Goal: Complete application form: Complete application form

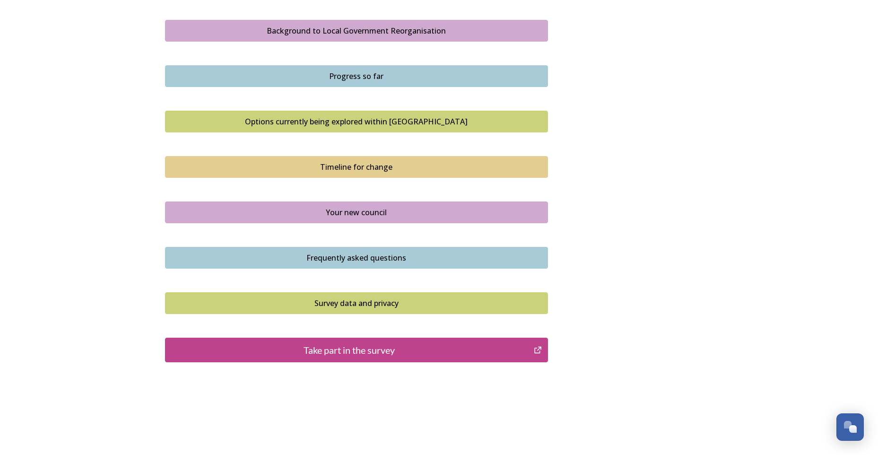
scroll to position [563, 0]
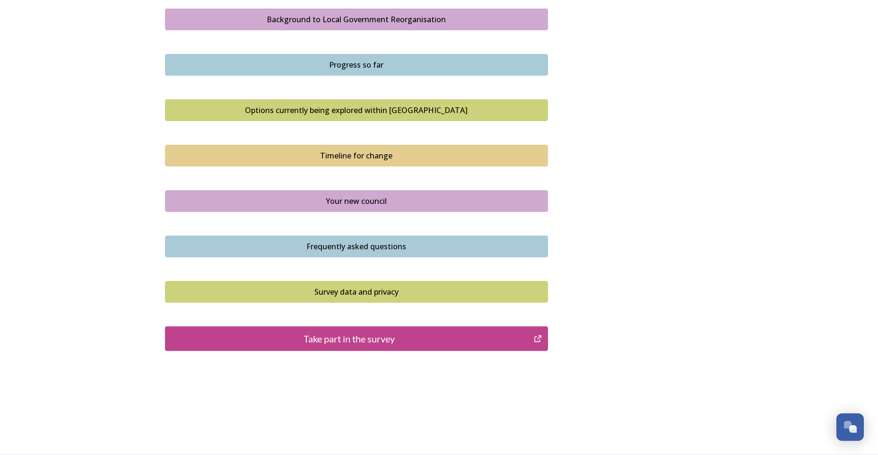
click at [397, 333] on div "Take part in the survey" at bounding box center [349, 339] width 359 height 14
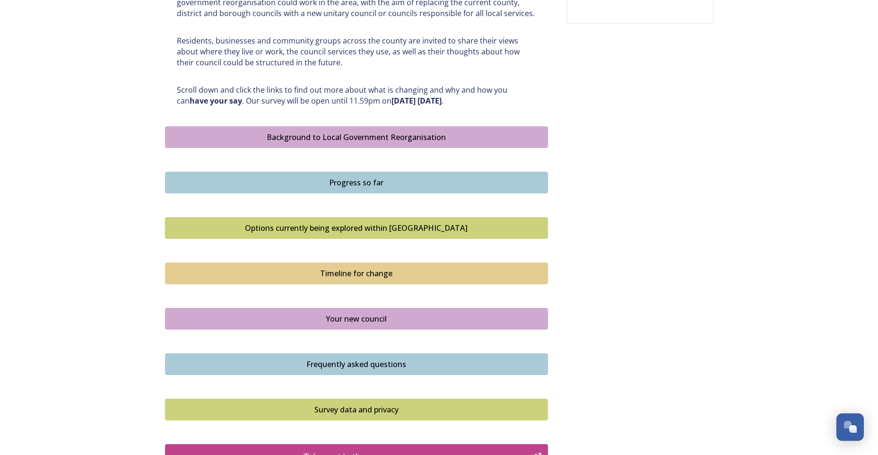
scroll to position [326, 0]
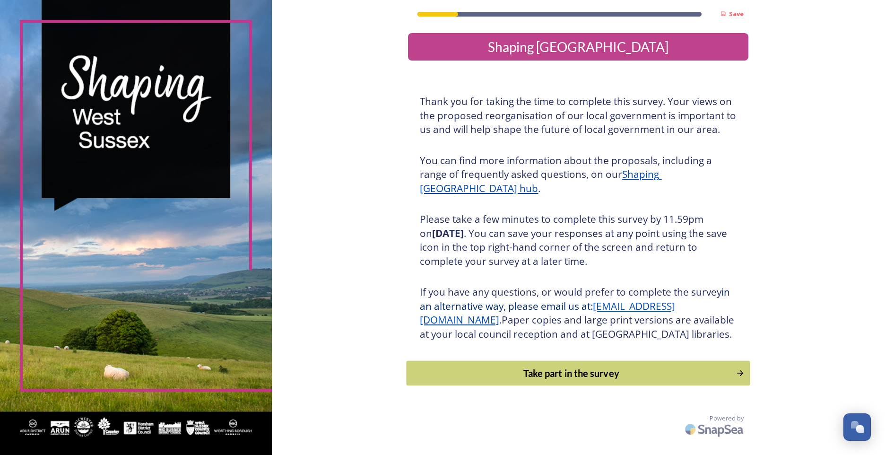
click at [577, 380] on div "Take part in the survey" at bounding box center [572, 373] width 320 height 14
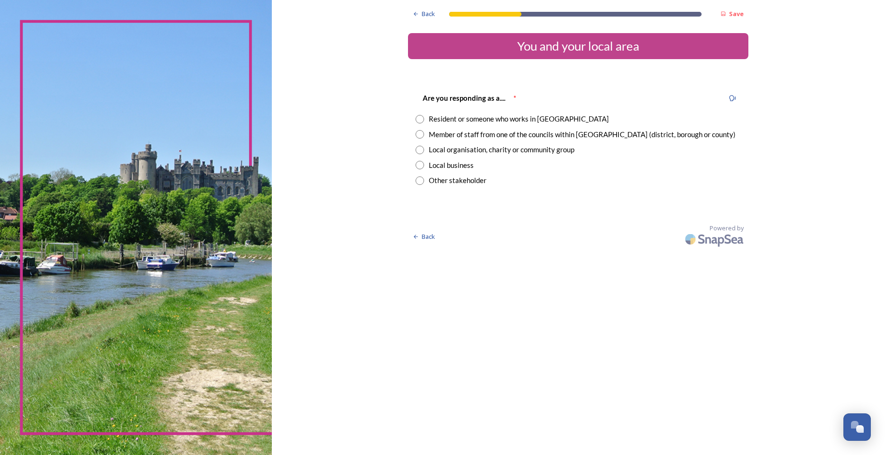
click at [419, 119] on input "radio" at bounding box center [420, 119] width 9 height 9
radio input "true"
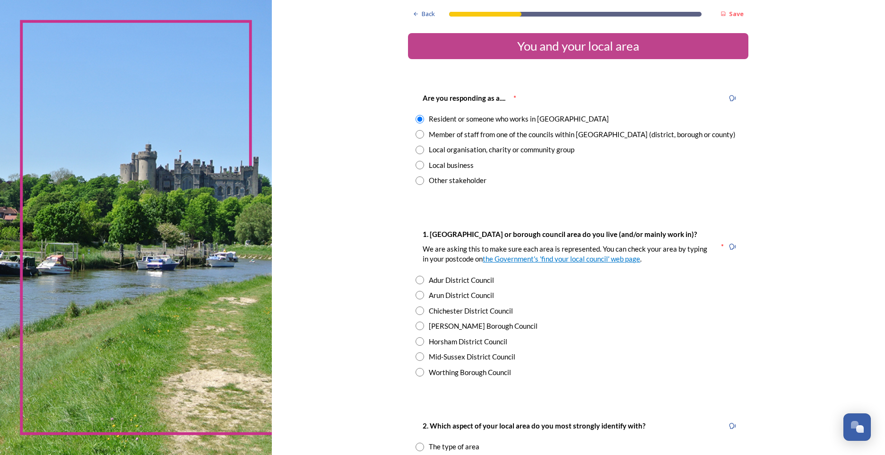
click at [416, 293] on input "radio" at bounding box center [420, 295] width 9 height 9
radio input "true"
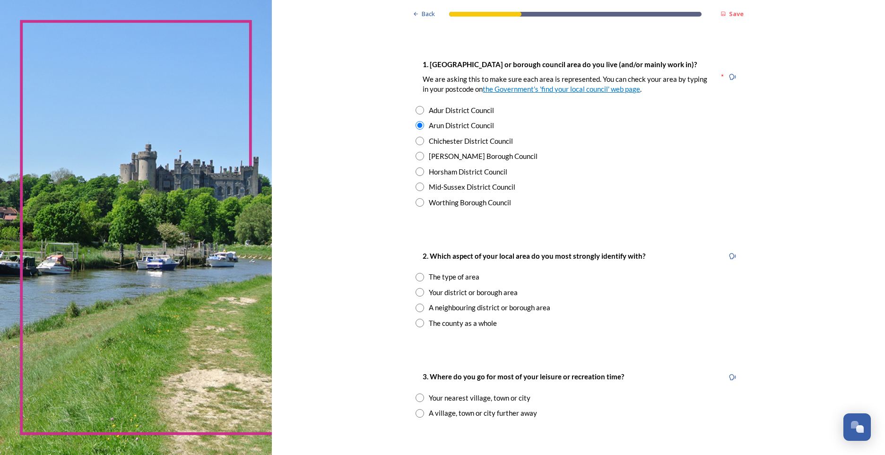
scroll to position [236, 0]
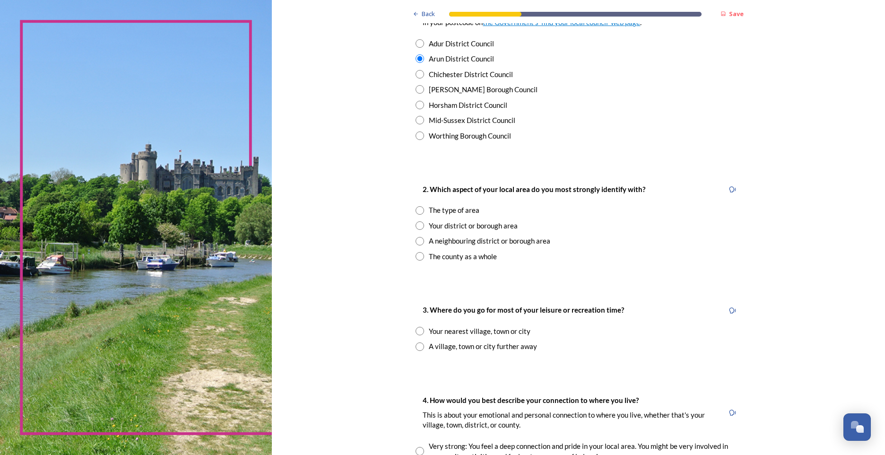
click at [417, 255] on input "radio" at bounding box center [420, 256] width 9 height 9
radio input "true"
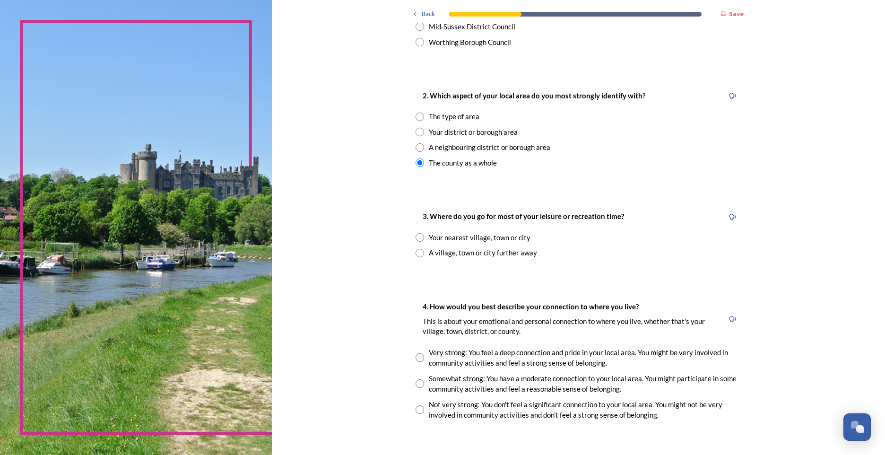
scroll to position [331, 0]
click at [418, 250] on input "radio" at bounding box center [420, 252] width 9 height 9
radio input "true"
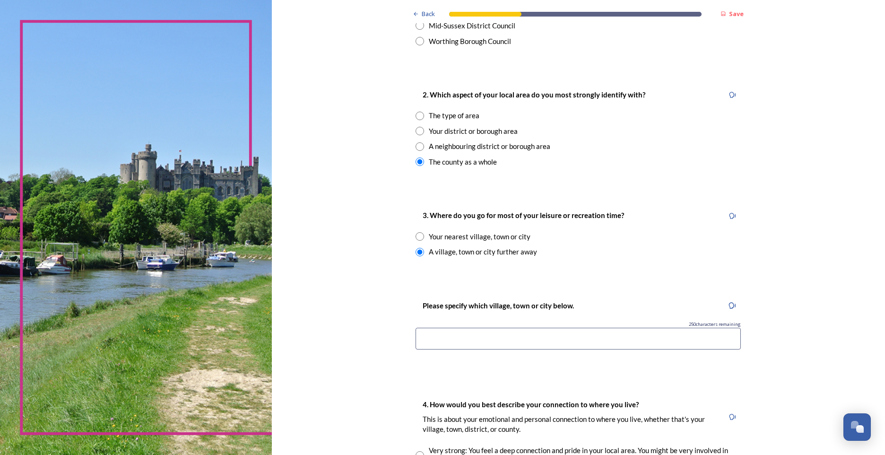
click at [576, 329] on input at bounding box center [578, 339] width 325 height 22
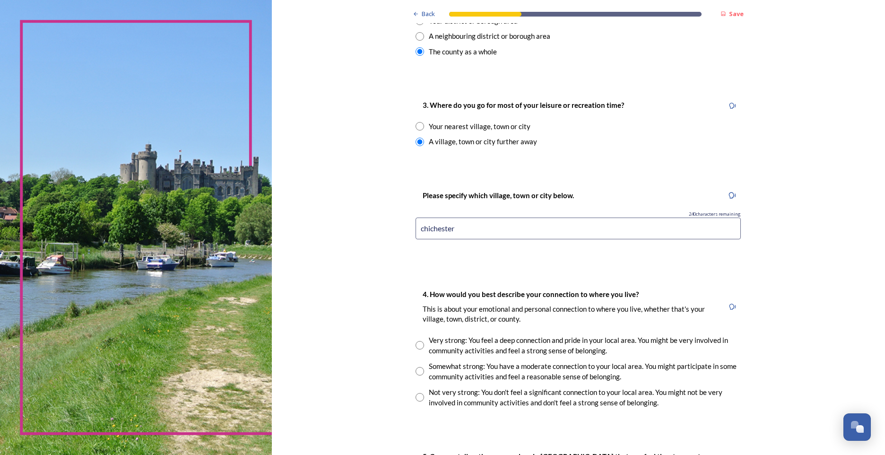
scroll to position [520, 0]
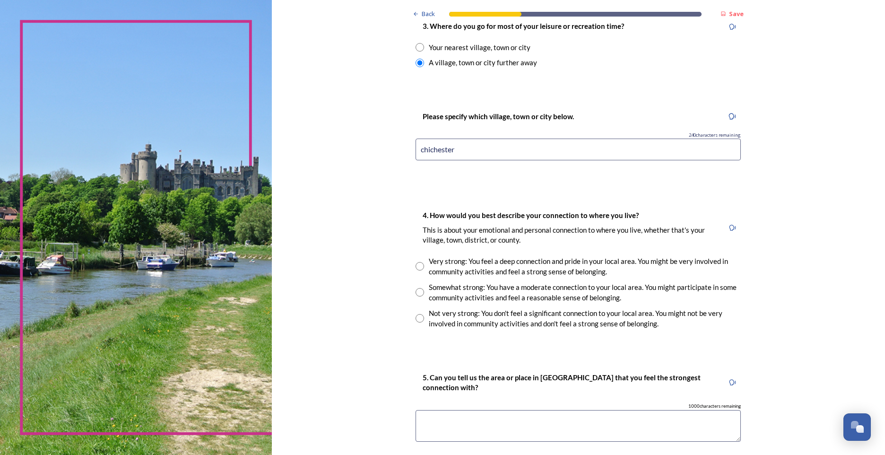
type input "chichester"
click at [416, 319] on input "radio" at bounding box center [420, 318] width 9 height 9
radio input "true"
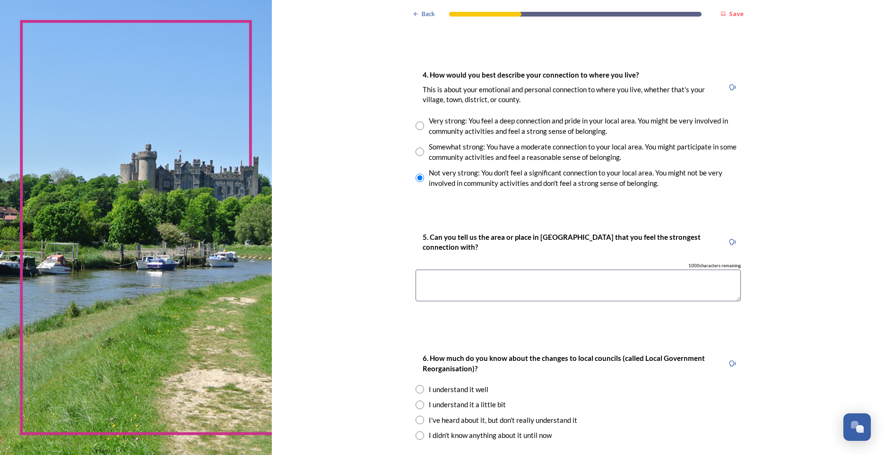
scroll to position [709, 0]
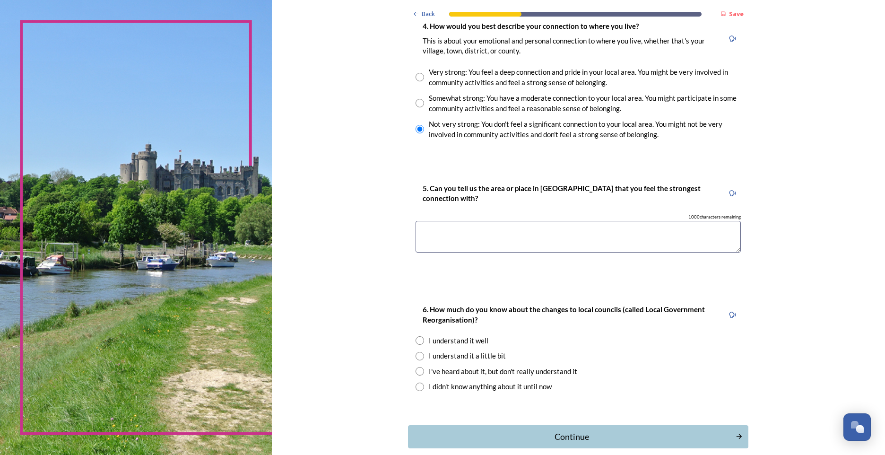
click at [489, 229] on textarea at bounding box center [578, 237] width 325 height 32
type textarea "Rustington"
click at [422, 370] on div "I've heard about it, but don't really understand it" at bounding box center [578, 371] width 325 height 11
radio input "true"
click at [420, 355] on input "radio" at bounding box center [420, 356] width 9 height 9
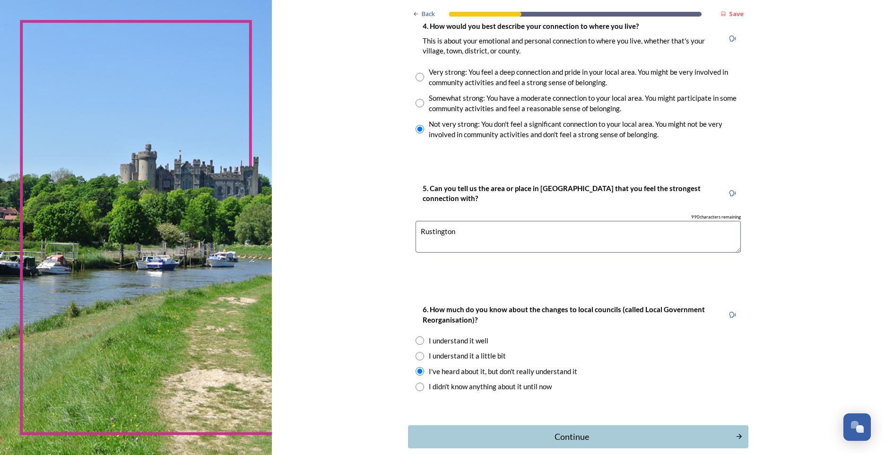
radio input "true"
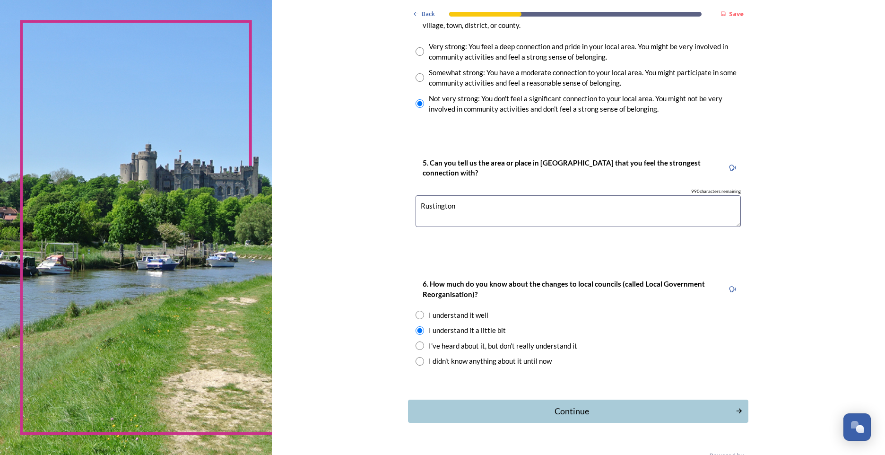
scroll to position [758, 0]
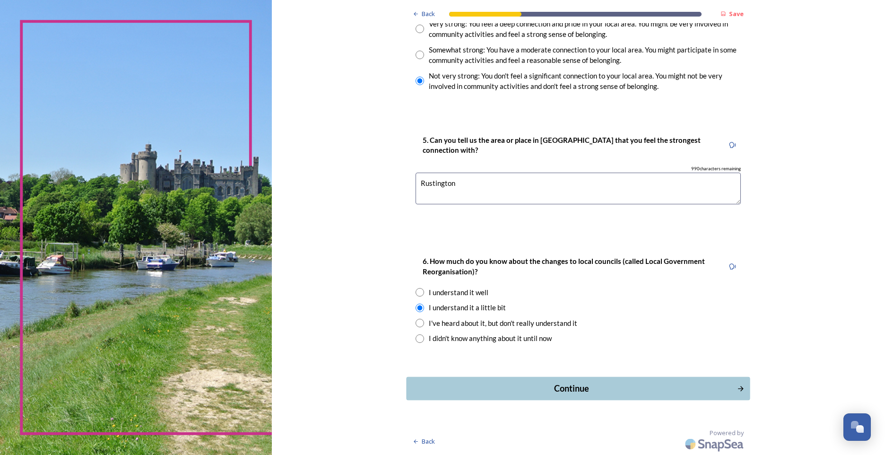
click at [563, 384] on div "Continue" at bounding box center [572, 388] width 320 height 13
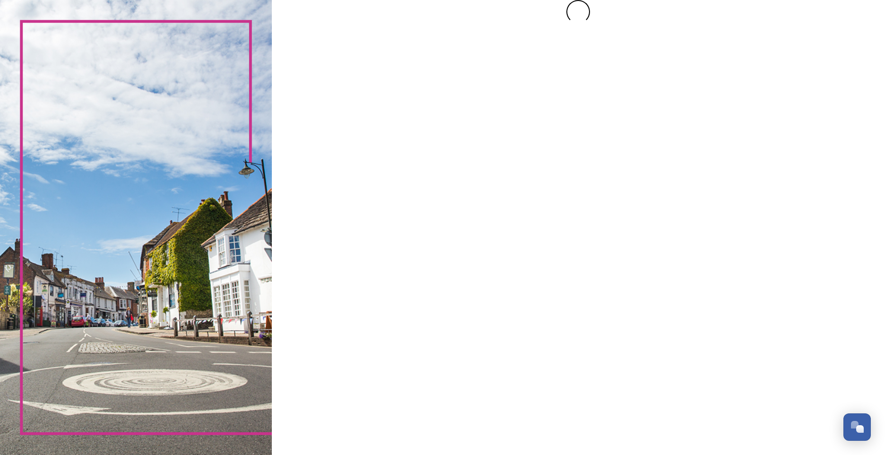
scroll to position [0, 0]
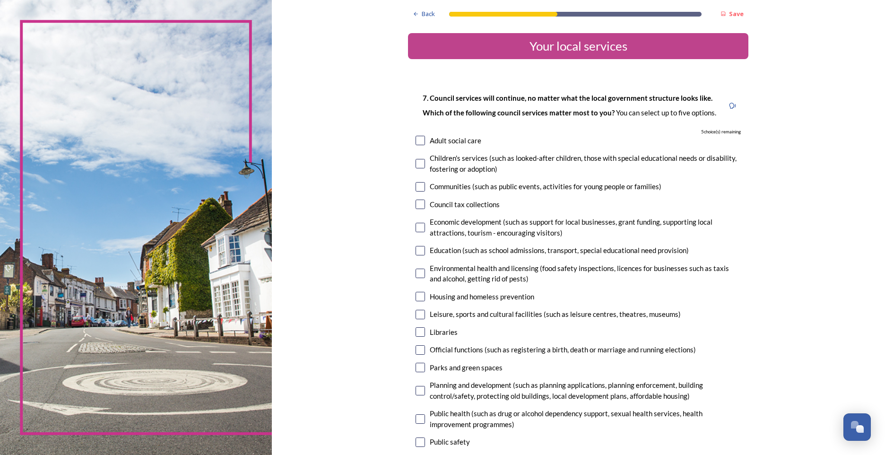
click at [418, 144] on input "checkbox" at bounding box center [420, 140] width 9 height 9
checkbox input "true"
click at [420, 189] on input "checkbox" at bounding box center [420, 186] width 9 height 9
checkbox input "true"
click at [420, 226] on input "checkbox" at bounding box center [420, 227] width 9 height 9
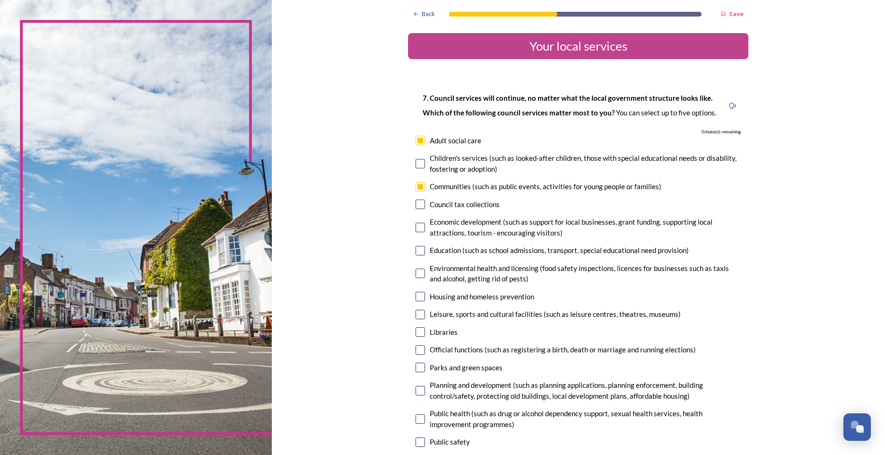
checkbox input "true"
click at [416, 316] on input "checkbox" at bounding box center [420, 314] width 9 height 9
checkbox input "true"
click at [418, 337] on input "checkbox" at bounding box center [420, 331] width 9 height 9
checkbox input "true"
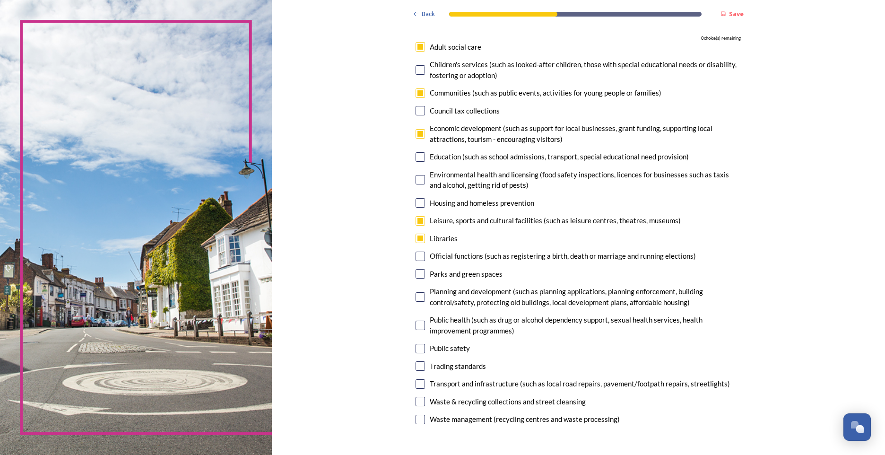
scroll to position [95, 0]
click at [421, 254] on input "checkbox" at bounding box center [420, 255] width 9 height 9
checkbox input "false"
click at [416, 270] on input "checkbox" at bounding box center [420, 272] width 9 height 9
click at [420, 275] on input "checkbox" at bounding box center [420, 272] width 9 height 9
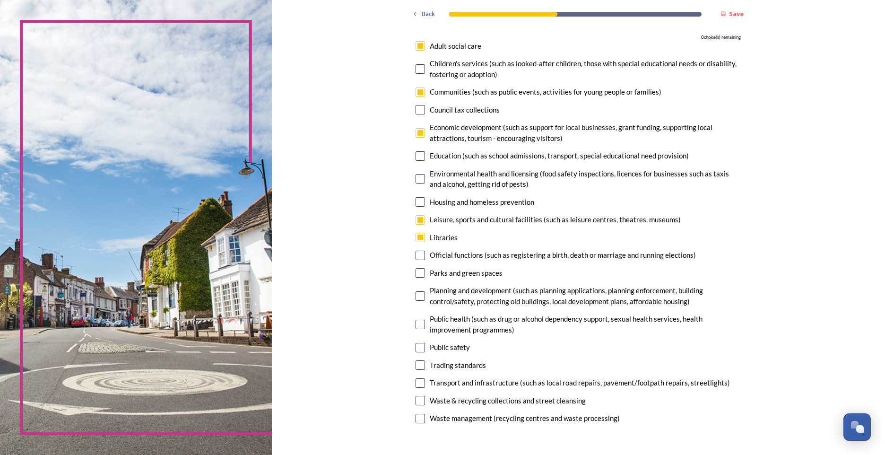
checkbox input "false"
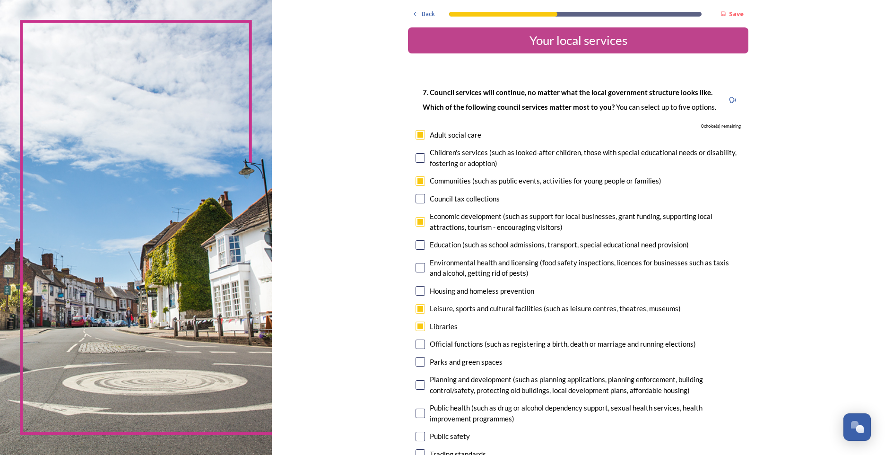
scroll to position [0, 0]
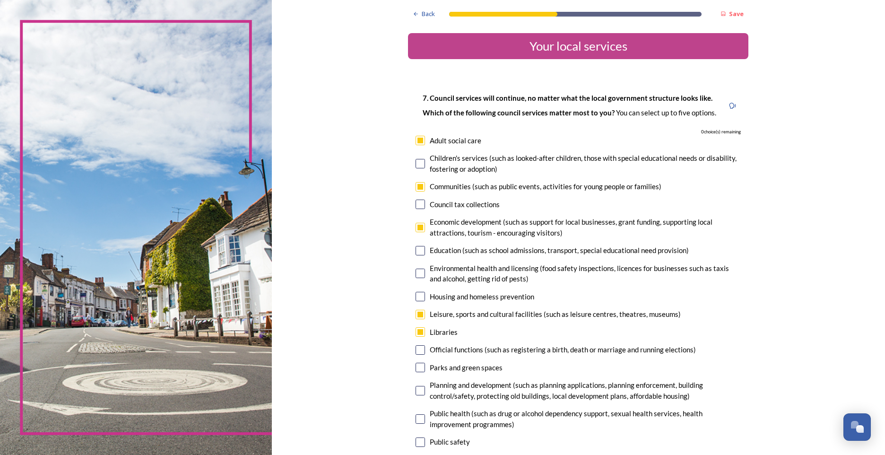
click at [419, 143] on input "checkbox" at bounding box center [420, 140] width 9 height 9
checkbox input "false"
click at [419, 188] on input "checkbox" at bounding box center [420, 186] width 9 height 9
checkbox input "false"
click at [418, 370] on input "checkbox" at bounding box center [420, 367] width 9 height 9
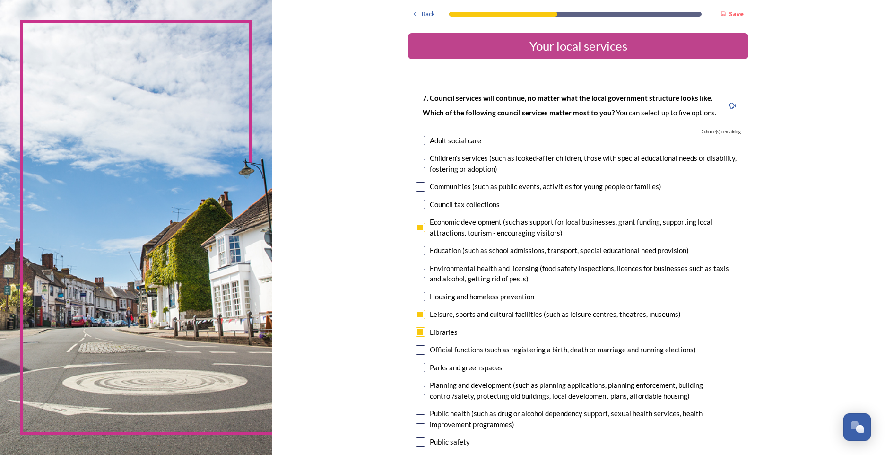
checkbox input "true"
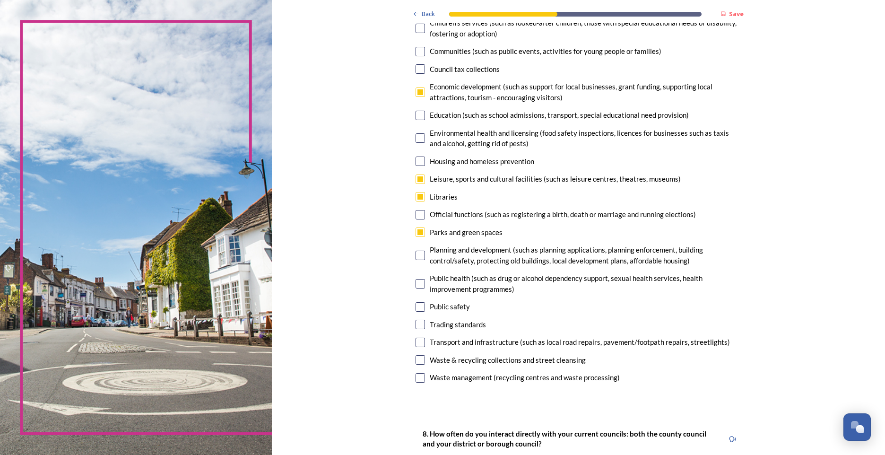
scroll to position [142, 0]
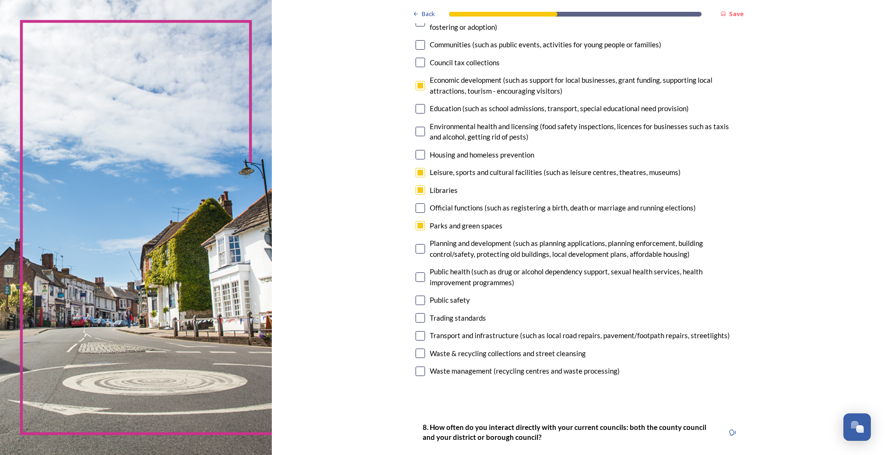
click at [422, 298] on div "Public safety" at bounding box center [578, 300] width 325 height 11
checkbox input "true"
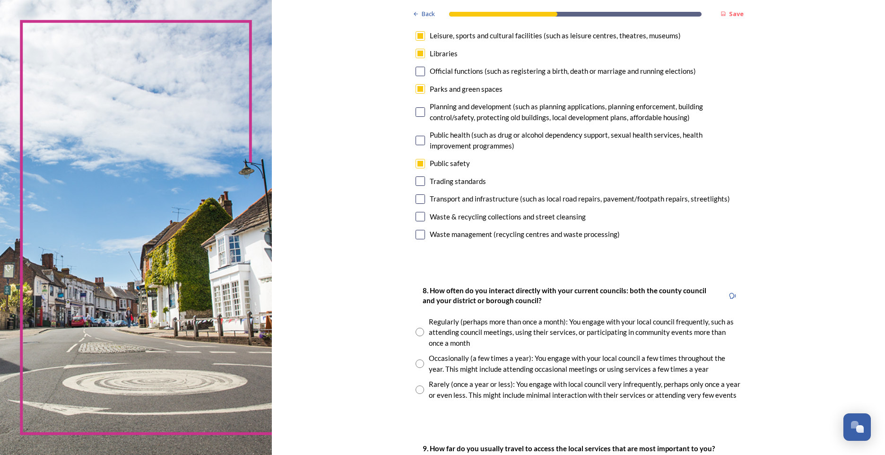
scroll to position [284, 0]
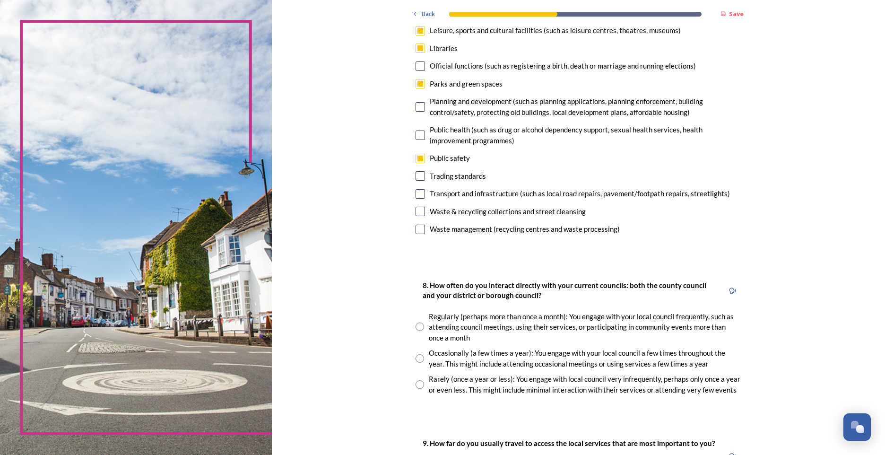
click at [418, 227] on input "checkbox" at bounding box center [420, 229] width 9 height 9
checkbox input "false"
click at [416, 387] on input "radio" at bounding box center [420, 384] width 9 height 9
radio input "true"
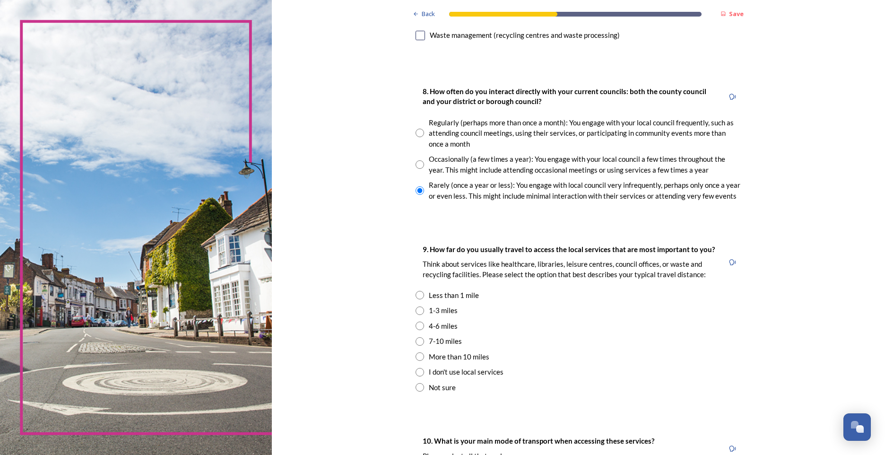
scroll to position [520, 0]
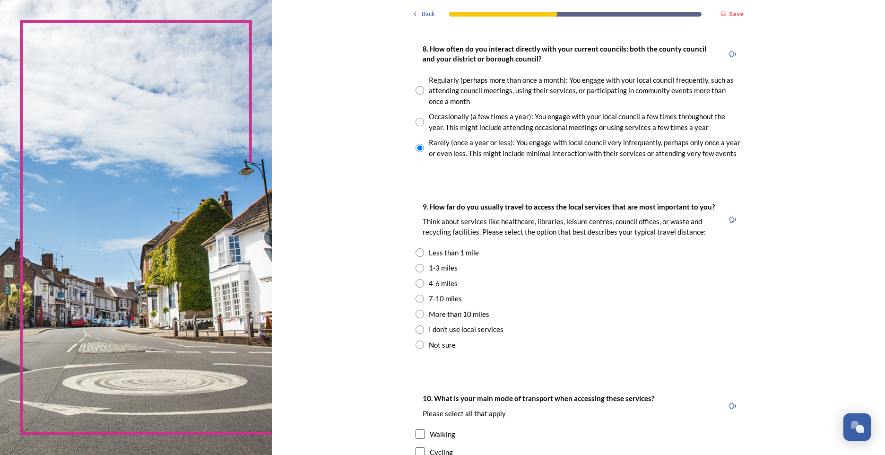
click at [416, 272] on div "1-3 miles" at bounding box center [578, 267] width 325 height 11
radio input "true"
click at [416, 283] on input "radio" at bounding box center [420, 283] width 9 height 9
radio input "true"
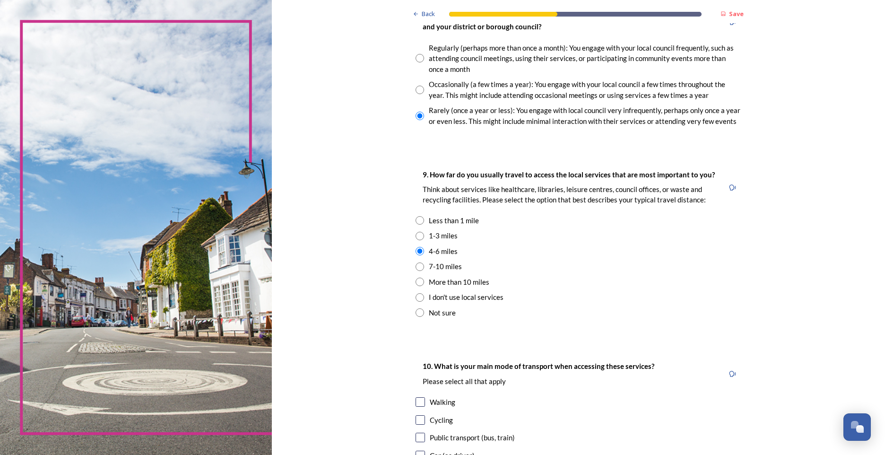
scroll to position [615, 0]
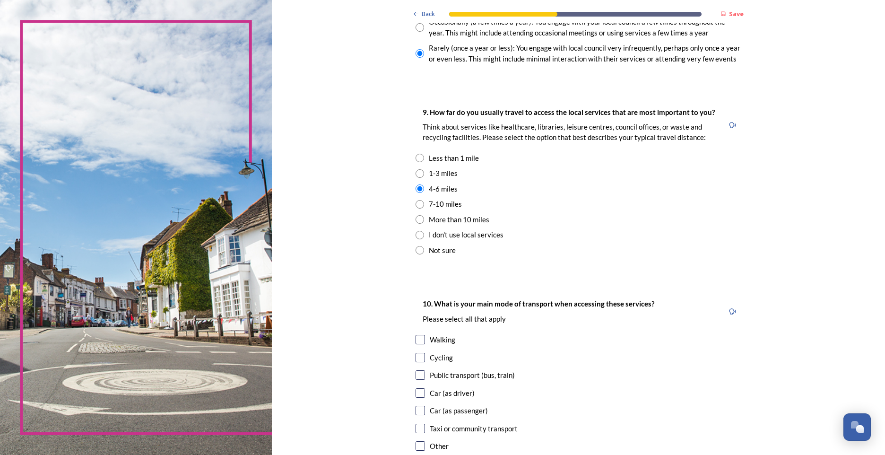
click at [417, 394] on input "checkbox" at bounding box center [420, 392] width 9 height 9
checkbox input "true"
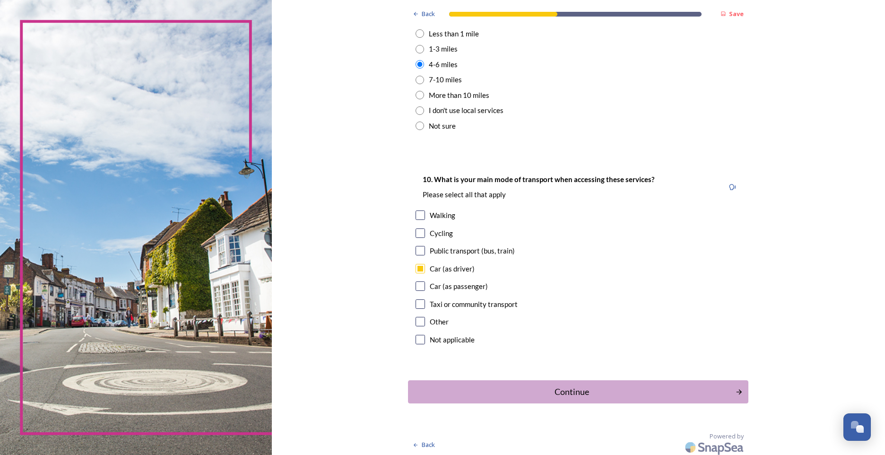
scroll to position [743, 0]
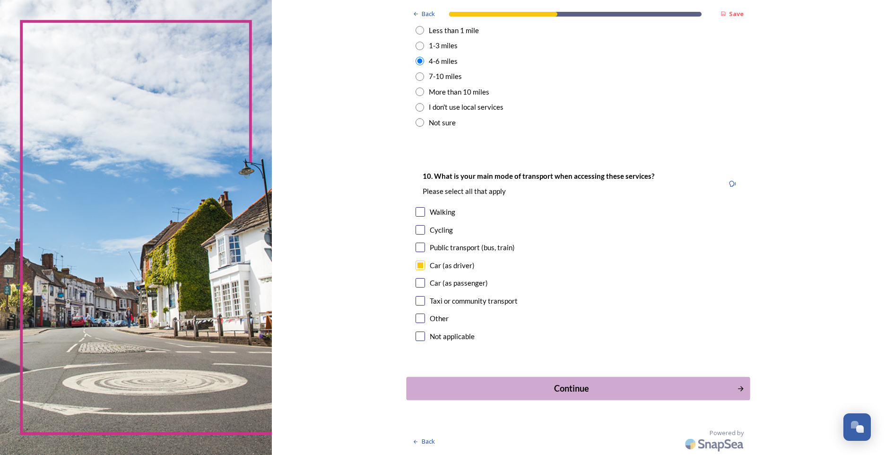
click at [590, 382] on div "Continue" at bounding box center [572, 388] width 320 height 13
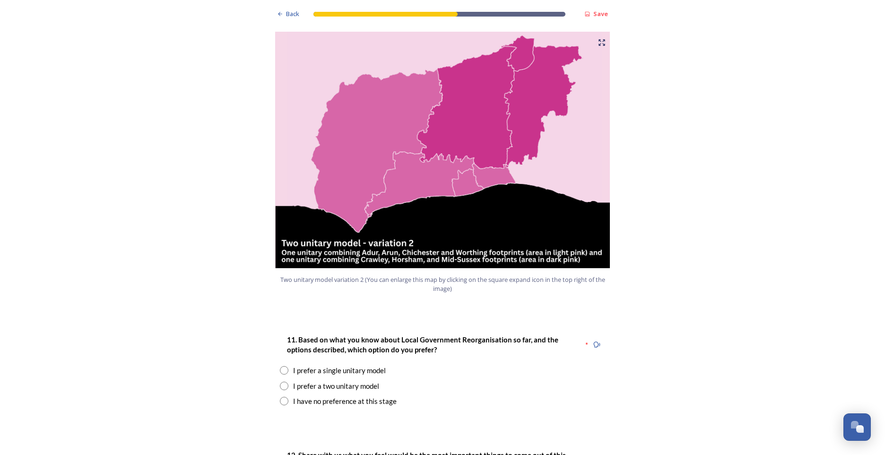
scroll to position [993, 0]
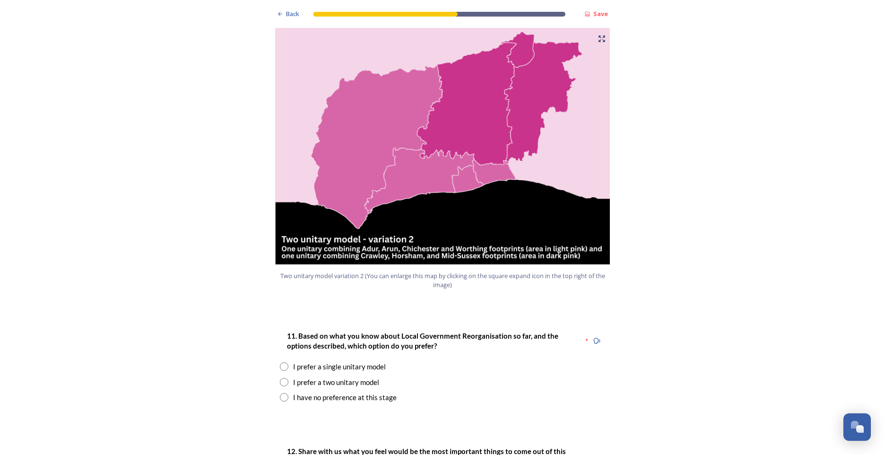
click at [280, 362] on input "radio" at bounding box center [284, 366] width 9 height 9
radio input "true"
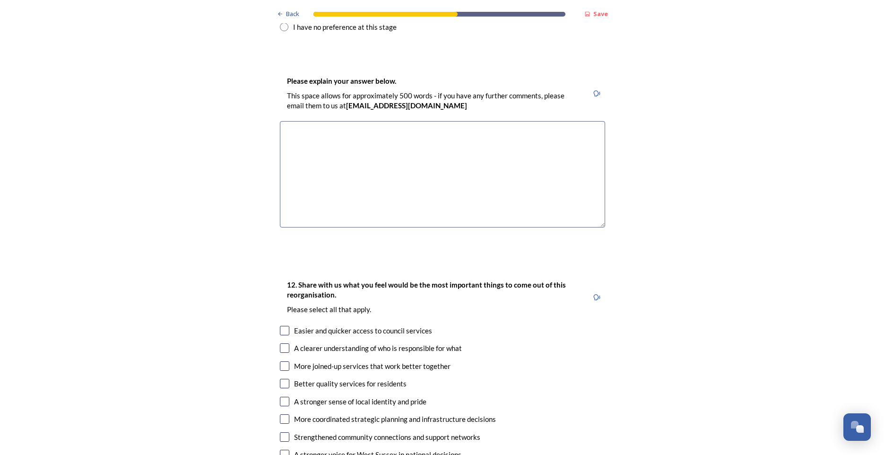
scroll to position [1419, 0]
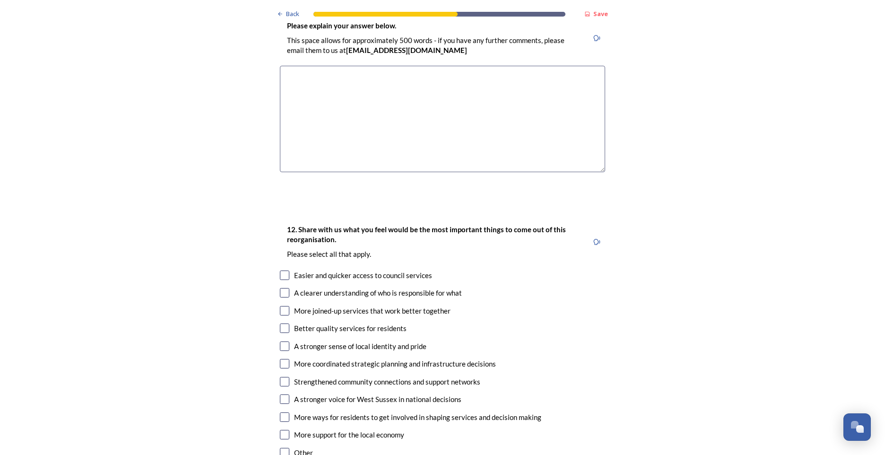
click at [284, 271] on input "checkbox" at bounding box center [284, 275] width 9 height 9
checkbox input "true"
click at [285, 259] on div "12. Share with us what you feel would be the most important things to come out …" at bounding box center [442, 341] width 341 height 255
click at [285, 288] on input "checkbox" at bounding box center [284, 292] width 9 height 9
checkbox input "true"
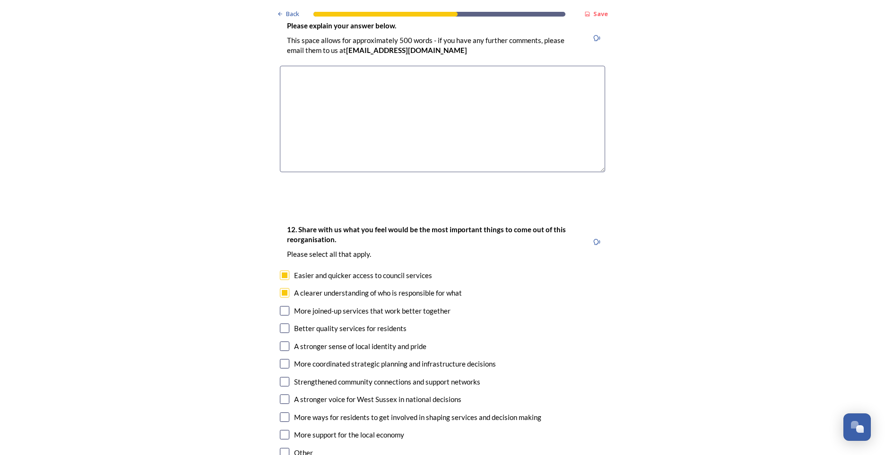
click at [284, 306] on input "checkbox" at bounding box center [284, 310] width 9 height 9
checkbox input "true"
click at [285, 341] on input "checkbox" at bounding box center [284, 345] width 9 height 9
click at [283, 341] on input "checkbox" at bounding box center [284, 345] width 9 height 9
checkbox input "false"
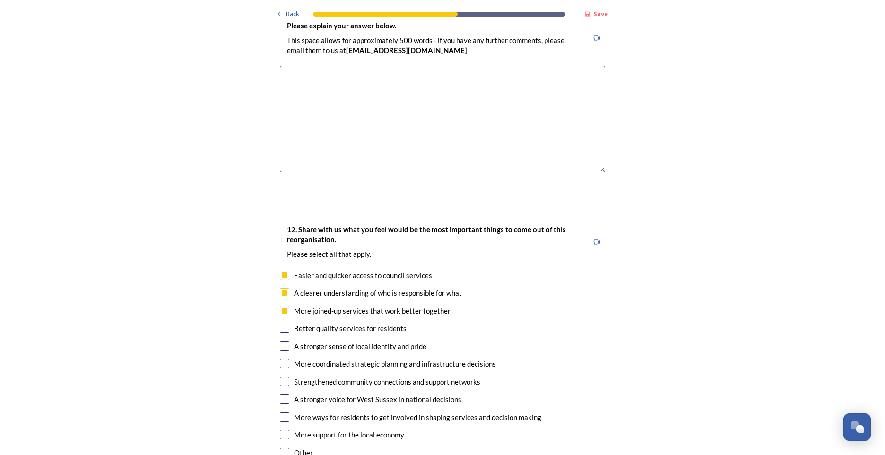
click at [284, 359] on input "checkbox" at bounding box center [284, 363] width 9 height 9
checkbox input "true"
click at [280, 377] on input "checkbox" at bounding box center [284, 381] width 9 height 9
checkbox input "true"
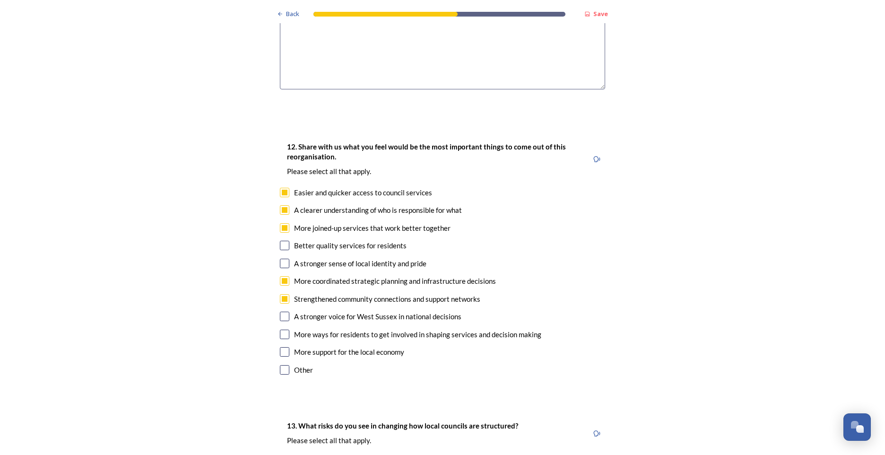
scroll to position [1513, 0]
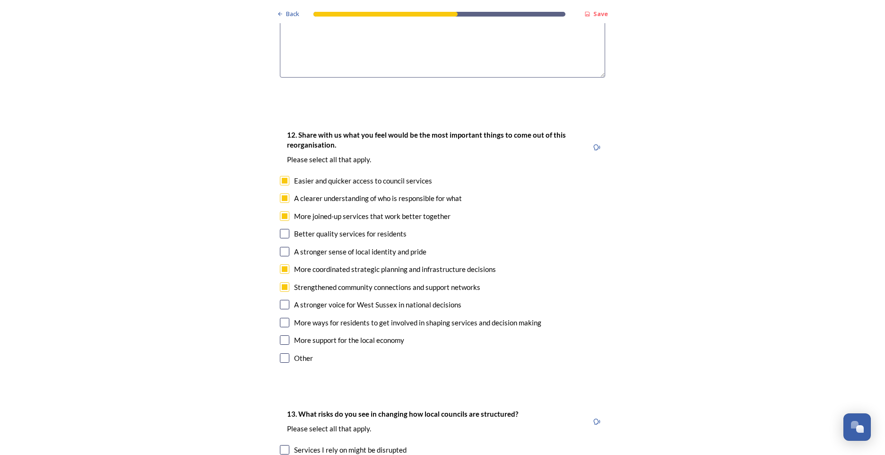
click at [283, 335] on input "checkbox" at bounding box center [284, 339] width 9 height 9
checkbox input "true"
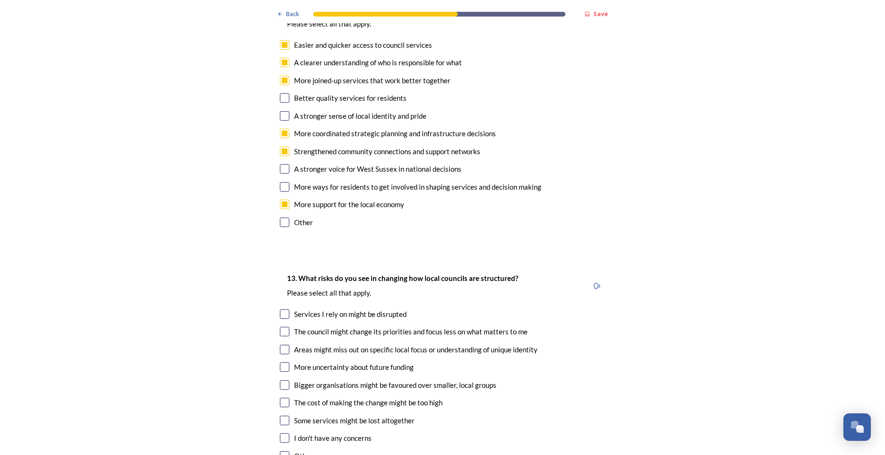
scroll to position [1655, 0]
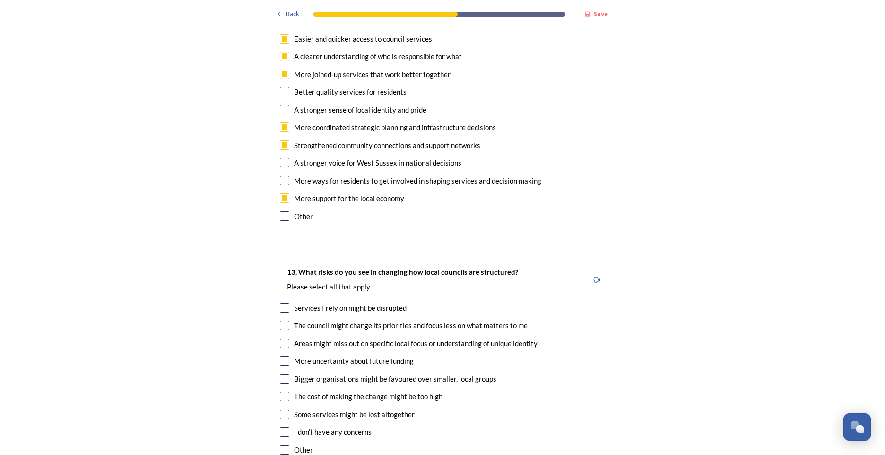
click at [284, 303] on input "checkbox" at bounding box center [284, 307] width 9 height 9
checkbox input "true"
click at [281, 291] on div "13. What risks do you see in changing how local councils are structured? ﻿Pleas…" at bounding box center [442, 362] width 341 height 210
click at [283, 321] on input "checkbox" at bounding box center [284, 325] width 9 height 9
checkbox input "true"
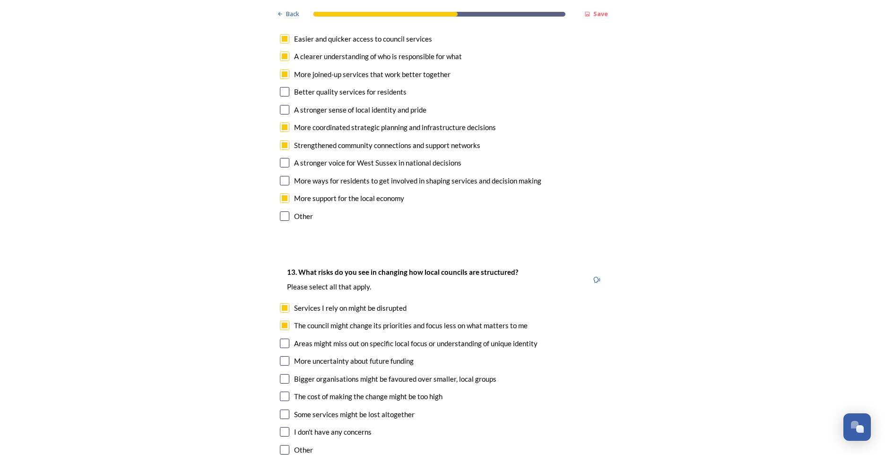
click at [284, 339] on input "checkbox" at bounding box center [284, 343] width 9 height 9
checkbox input "true"
click at [282, 362] on div "13. What risks do you see in changing how local councils are structured? ﻿Pleas…" at bounding box center [442, 362] width 341 height 210
click at [283, 392] on input "checkbox" at bounding box center [284, 396] width 9 height 9
checkbox input "true"
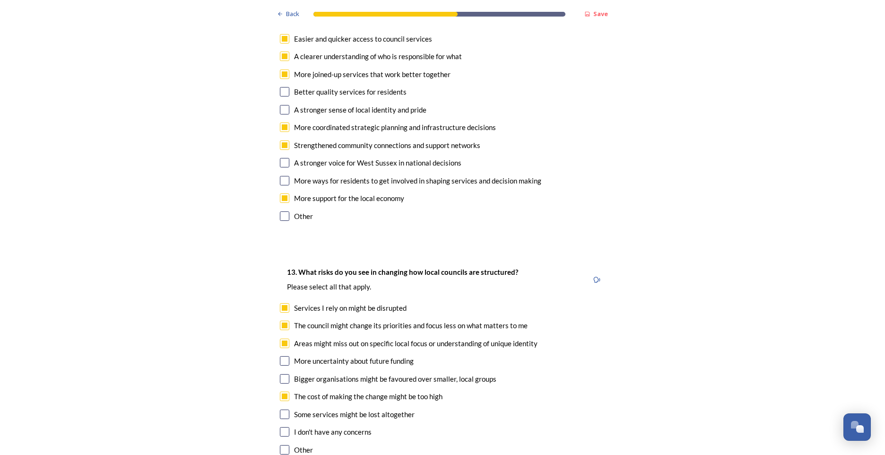
click at [286, 410] on input "checkbox" at bounding box center [284, 414] width 9 height 9
checkbox input "true"
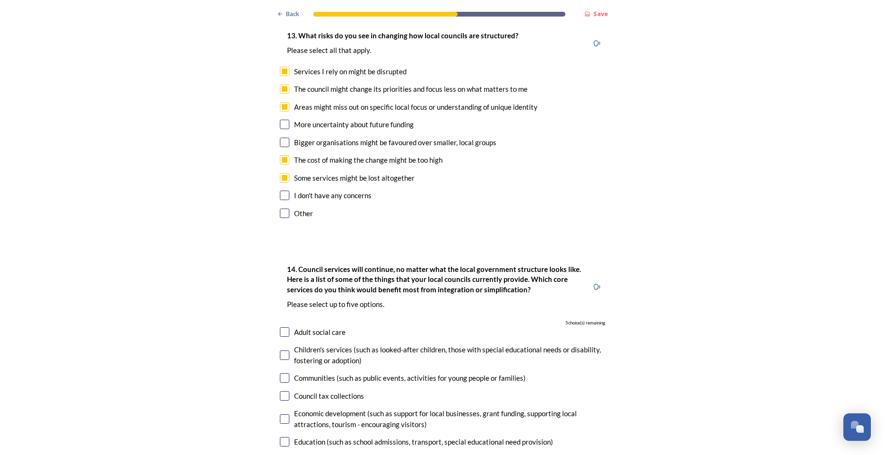
scroll to position [1986, 0]
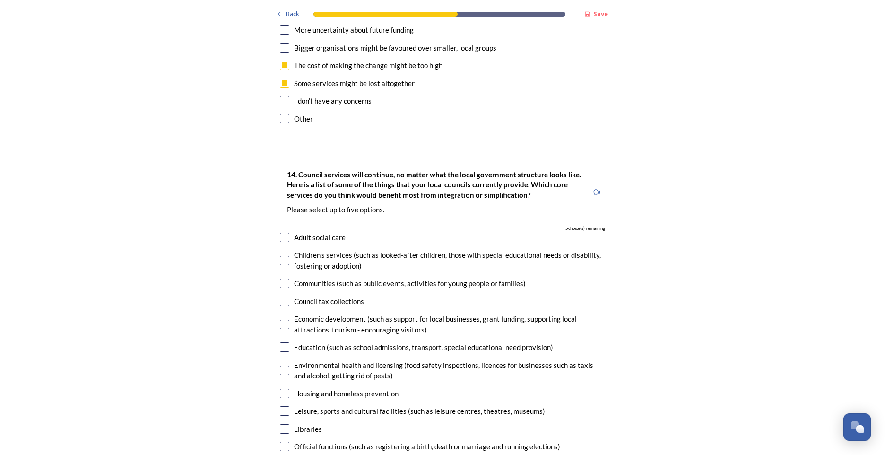
click at [286, 406] on input "checkbox" at bounding box center [284, 410] width 9 height 9
checkbox input "true"
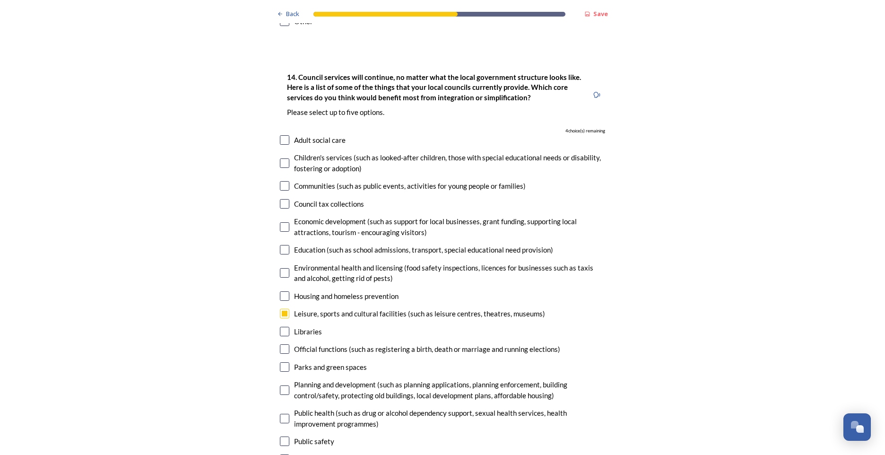
scroll to position [2128, 0]
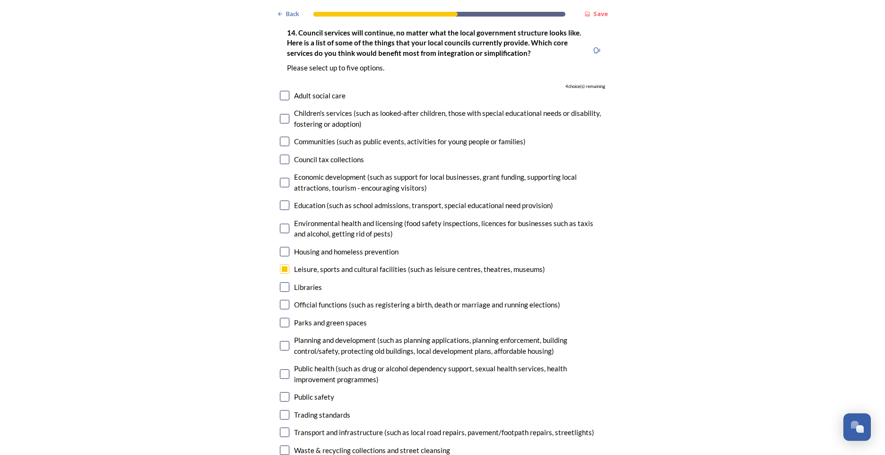
click at [282, 318] on input "checkbox" at bounding box center [284, 322] width 9 height 9
checkbox input "true"
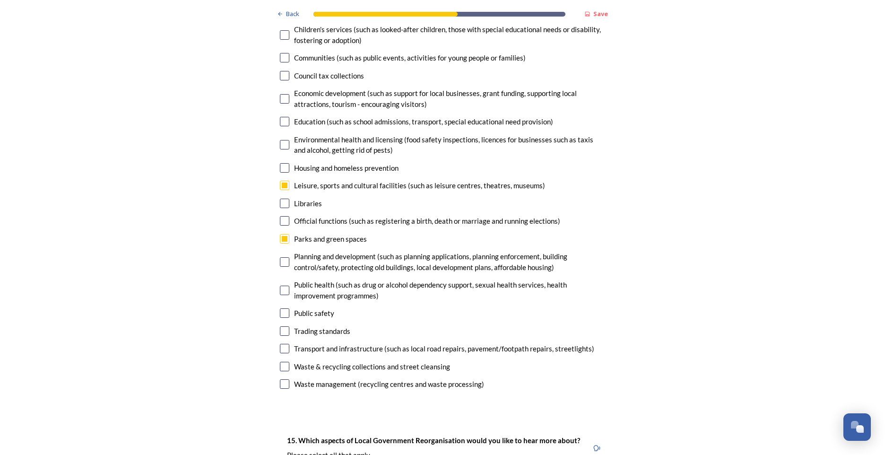
scroll to position [2223, 0]
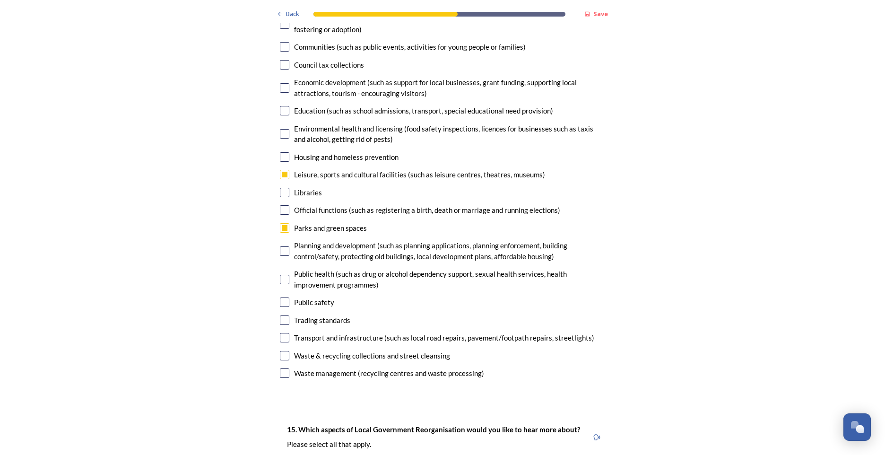
click at [287, 332] on div "Transport and infrastructure (such as local road repairs, pavement/footpath rep…" at bounding box center [442, 337] width 325 height 11
checkbox input "true"
click at [285, 297] on input "checkbox" at bounding box center [284, 301] width 9 height 9
checkbox input "true"
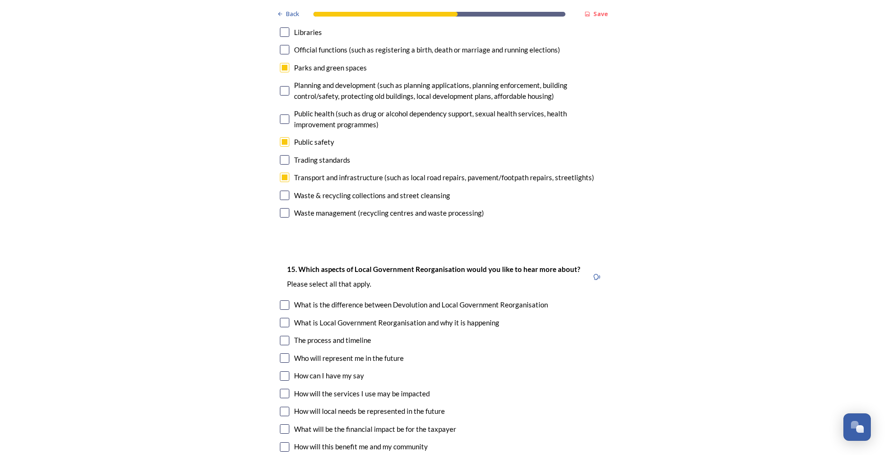
scroll to position [2412, 0]
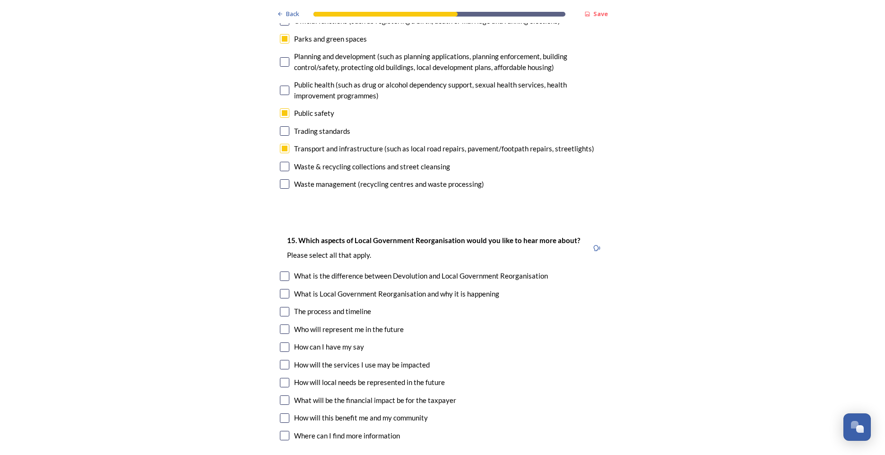
click at [284, 307] on input "checkbox" at bounding box center [284, 311] width 9 height 9
checkbox input "true"
click at [284, 360] on input "checkbox" at bounding box center [284, 364] width 9 height 9
checkbox input "true"
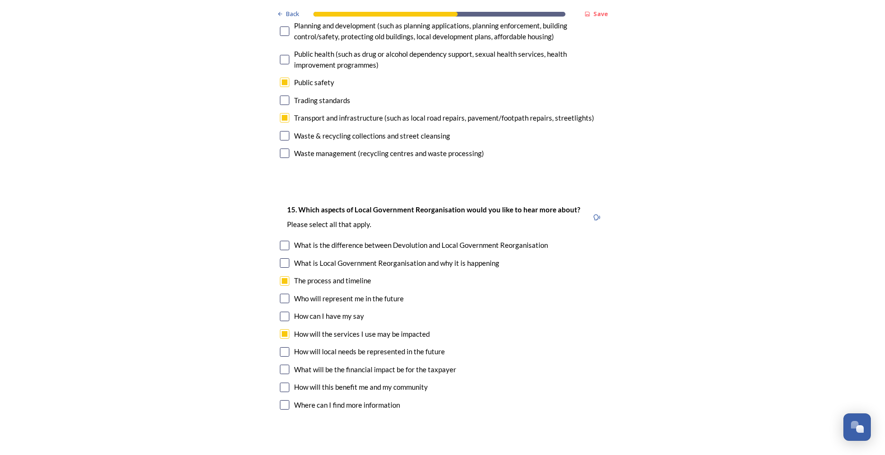
scroll to position [2459, 0]
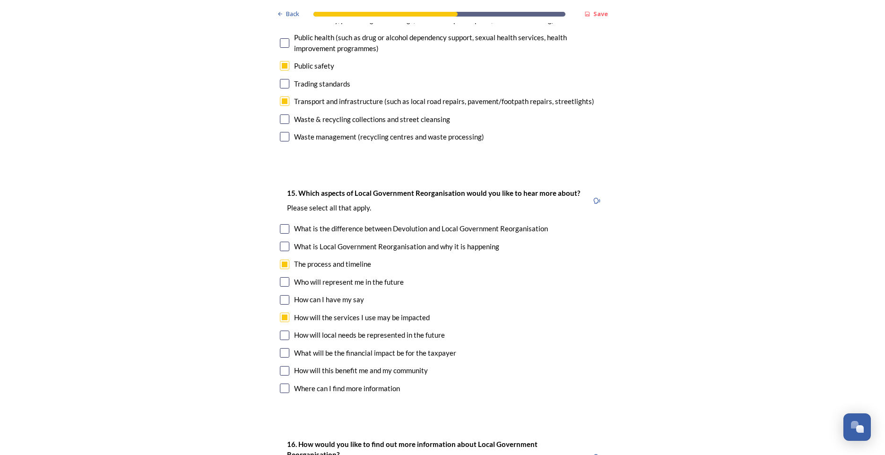
click at [284, 348] on input "checkbox" at bounding box center [284, 352] width 9 height 9
checkbox input "true"
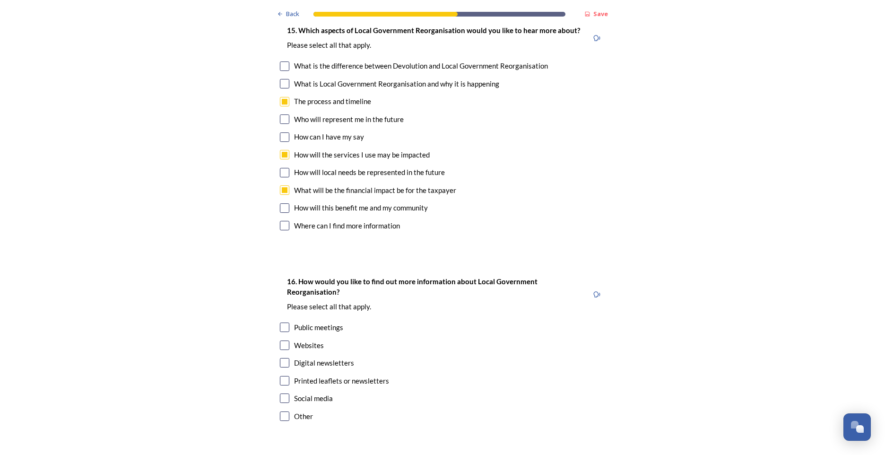
scroll to position [2649, 0]
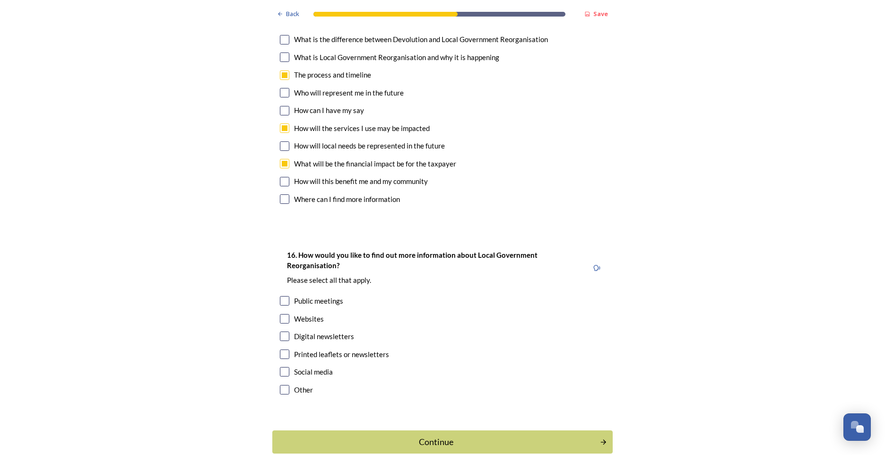
click at [283, 332] on input "checkbox" at bounding box center [284, 336] width 9 height 9
checkbox input "true"
click at [280, 367] on input "checkbox" at bounding box center [284, 371] width 9 height 9
checkbox input "true"
click at [455, 436] on div "Continue" at bounding box center [436, 442] width 320 height 13
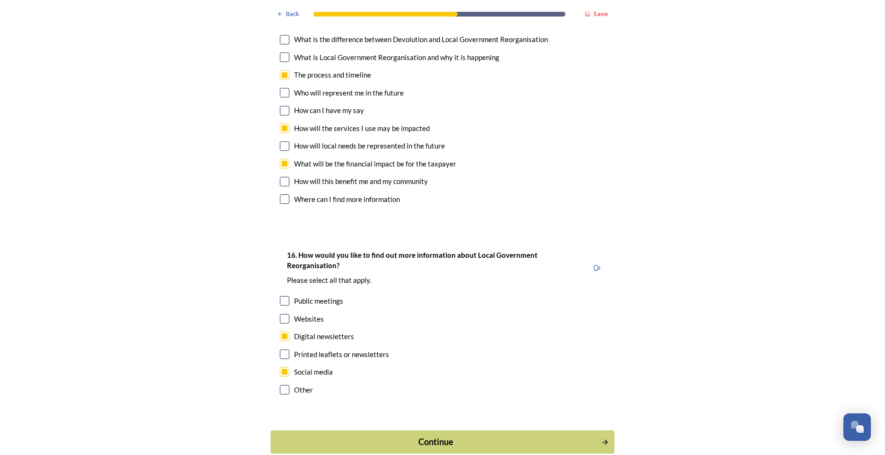
scroll to position [0, 0]
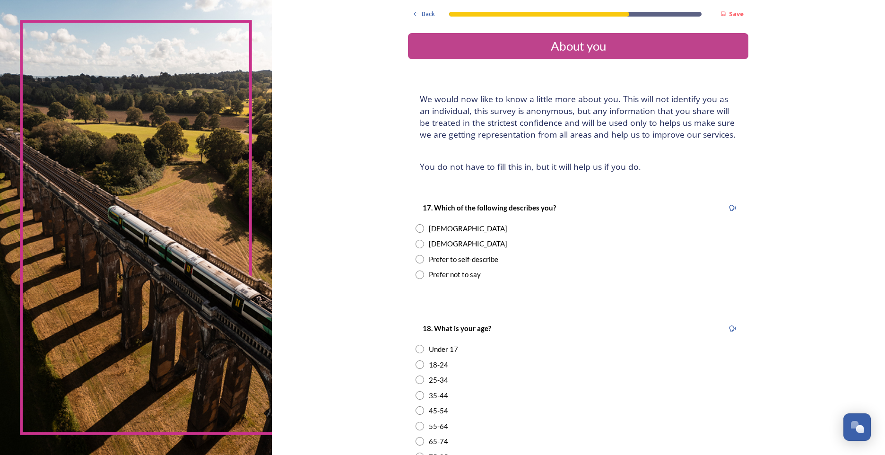
click at [419, 227] on input "radio" at bounding box center [420, 228] width 9 height 9
radio input "true"
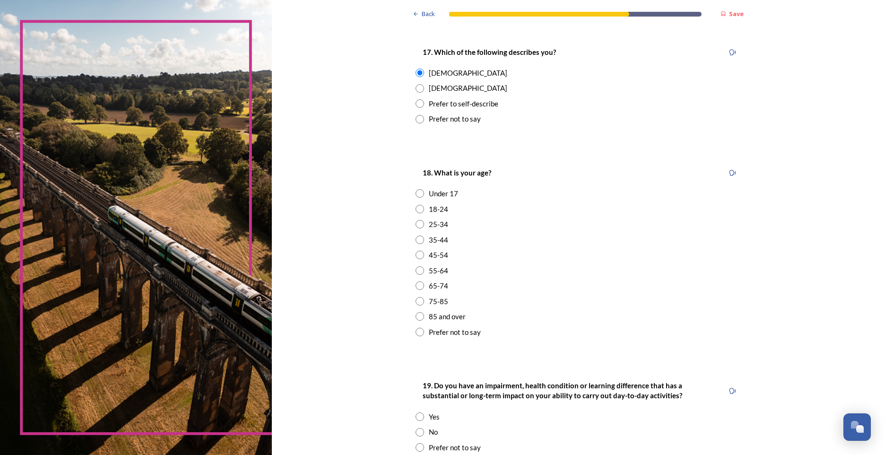
scroll to position [189, 0]
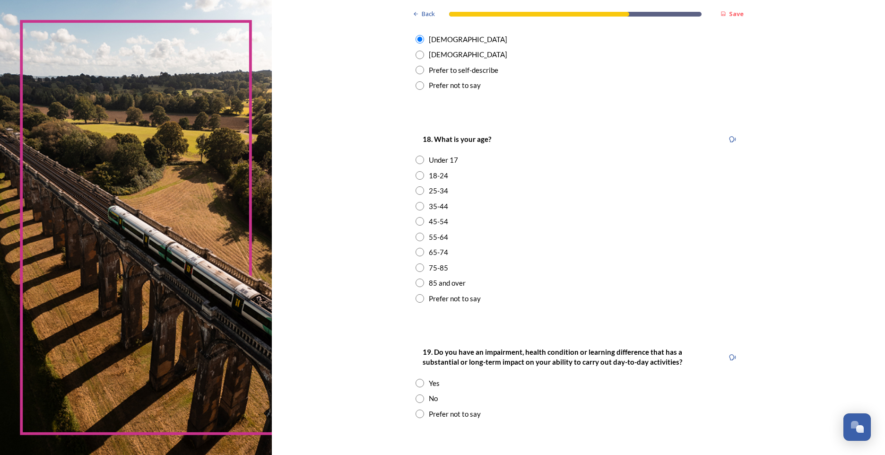
click at [420, 190] on input "radio" at bounding box center [420, 190] width 9 height 9
radio input "true"
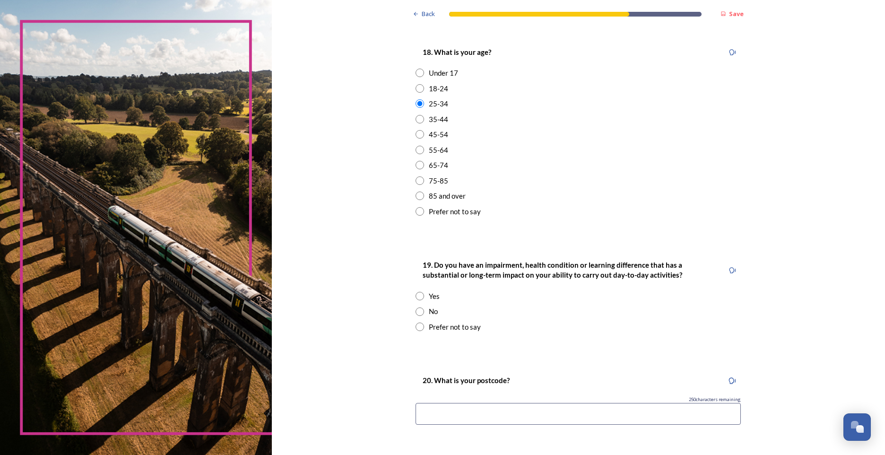
scroll to position [284, 0]
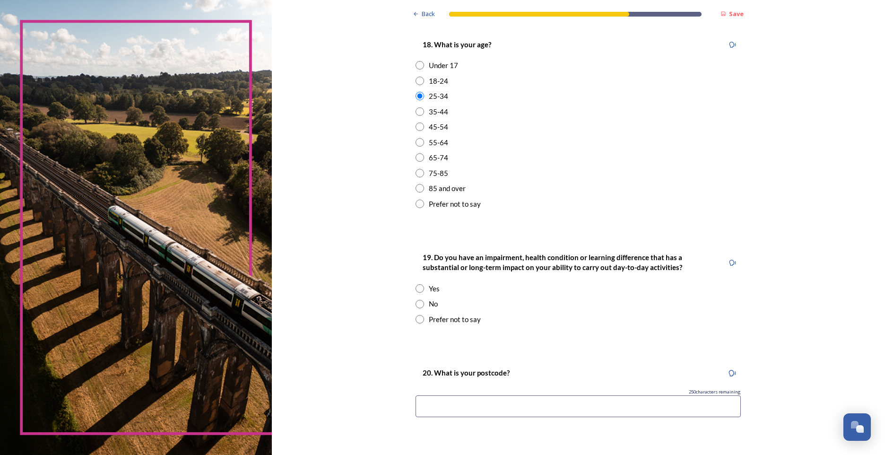
click at [416, 306] on input "radio" at bounding box center [420, 304] width 9 height 9
radio input "true"
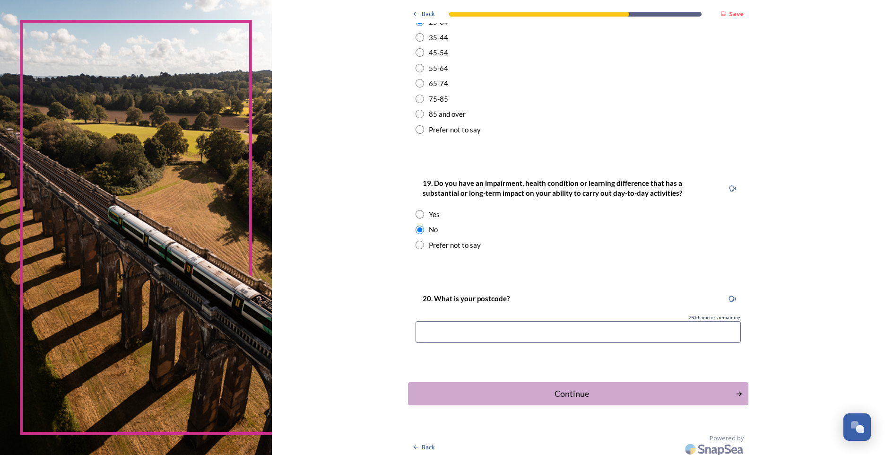
scroll to position [363, 0]
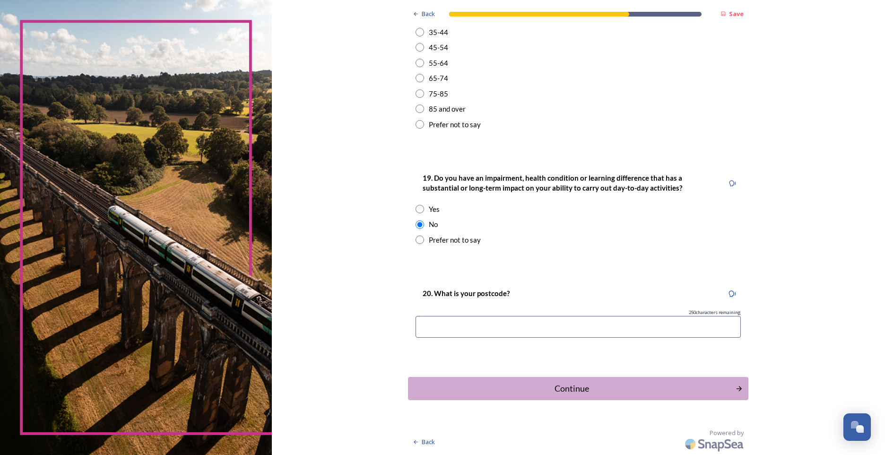
click at [514, 327] on input at bounding box center [578, 327] width 325 height 22
type input "po22 0ju"
click at [598, 385] on div "Continue" at bounding box center [571, 388] width 317 height 13
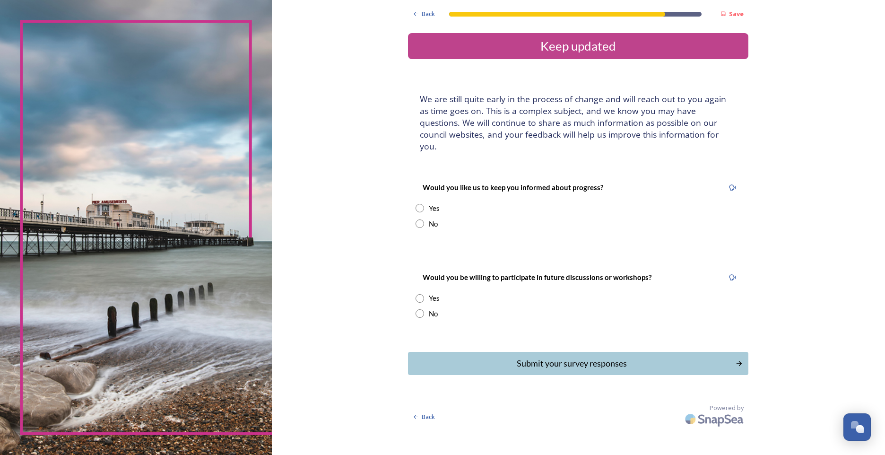
click at [421, 219] on input "radio" at bounding box center [420, 223] width 9 height 9
radio input "true"
click at [422, 309] on input "radio" at bounding box center [420, 313] width 9 height 9
radio input "true"
click at [564, 362] on button "Submit your survey responses" at bounding box center [579, 363] width 344 height 23
